Goal: Find specific page/section: Find specific page/section

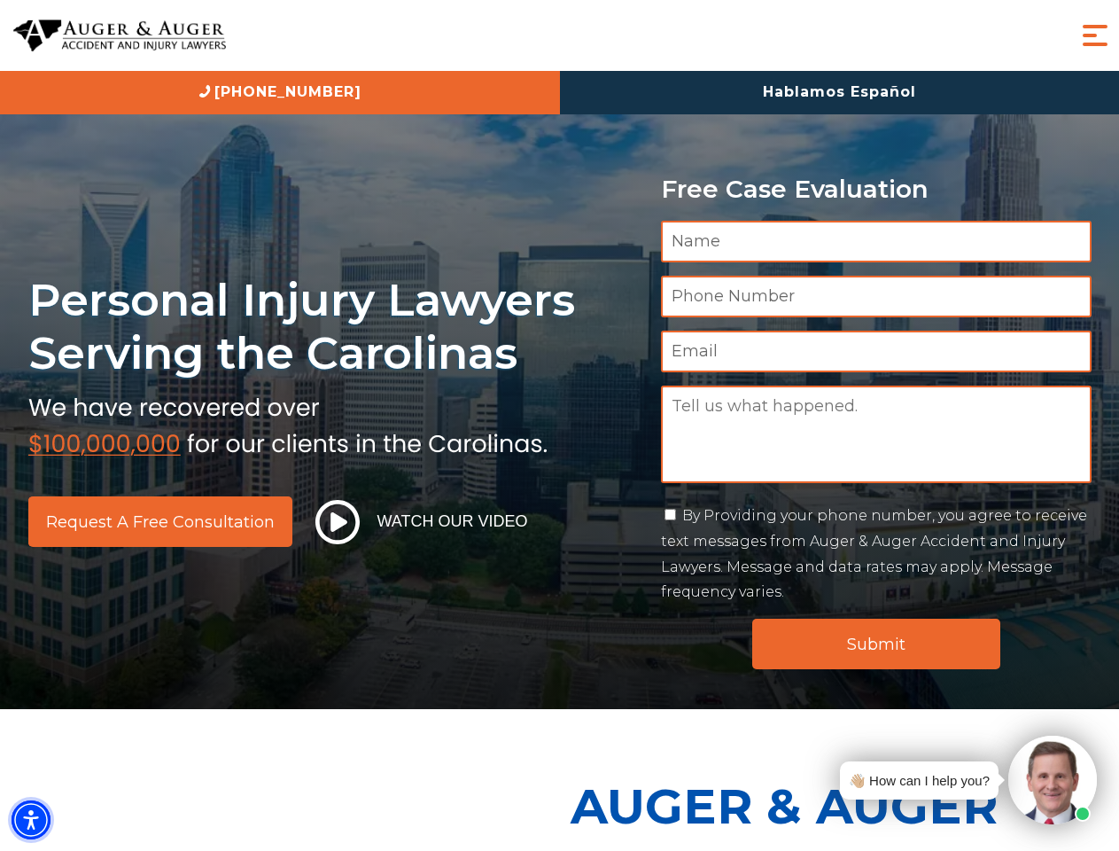
click at [31, 820] on img "Accessibility Menu" at bounding box center [31, 819] width 39 height 39
